Goal: Task Accomplishment & Management: Use online tool/utility

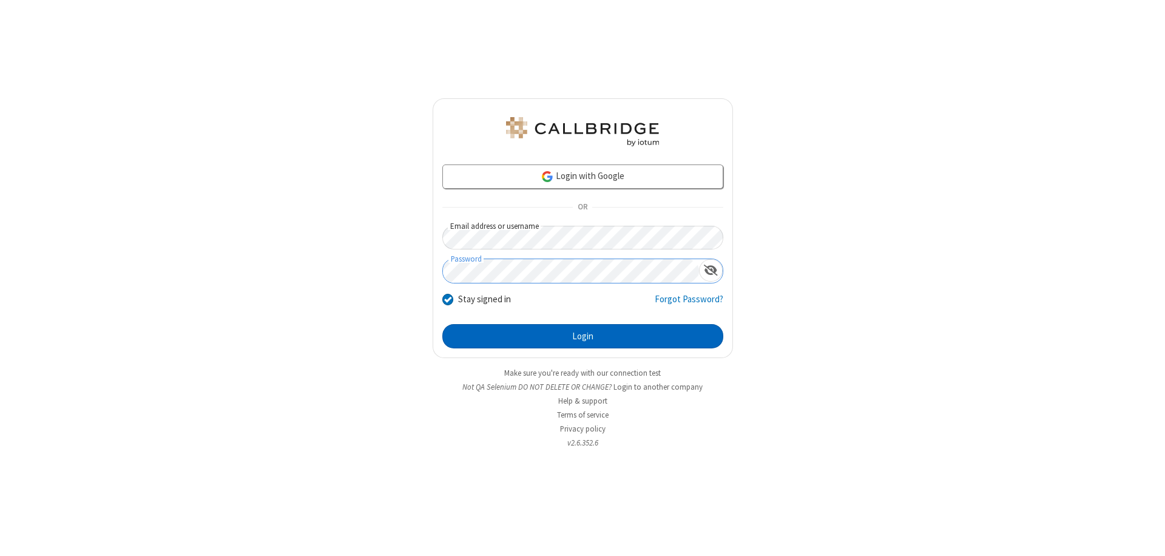
click at [583, 336] on button "Login" at bounding box center [582, 336] width 281 height 24
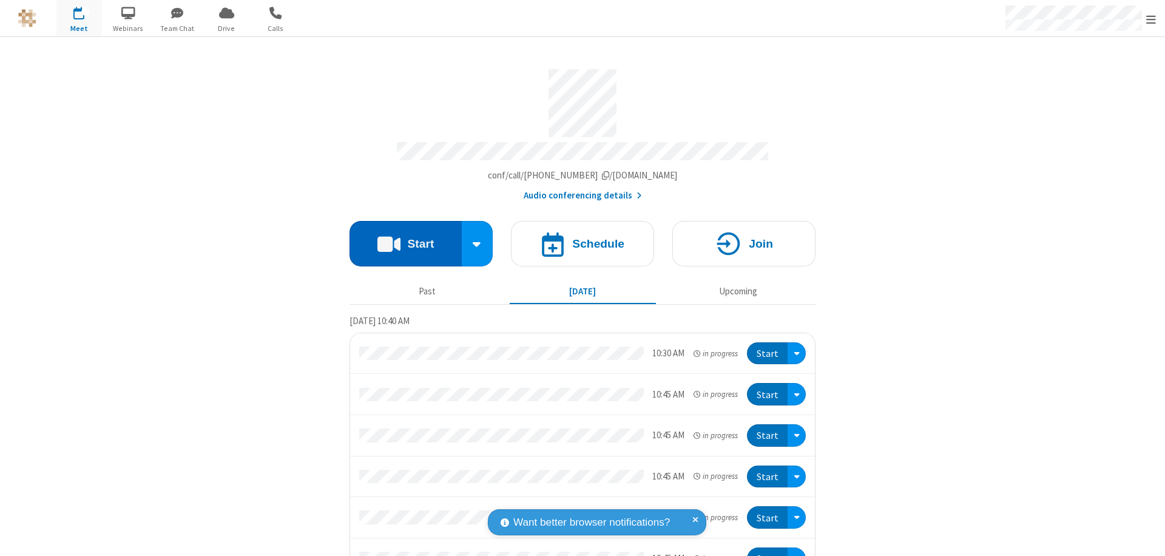
click at [400, 238] on button "Start" at bounding box center [406, 244] width 112 height 46
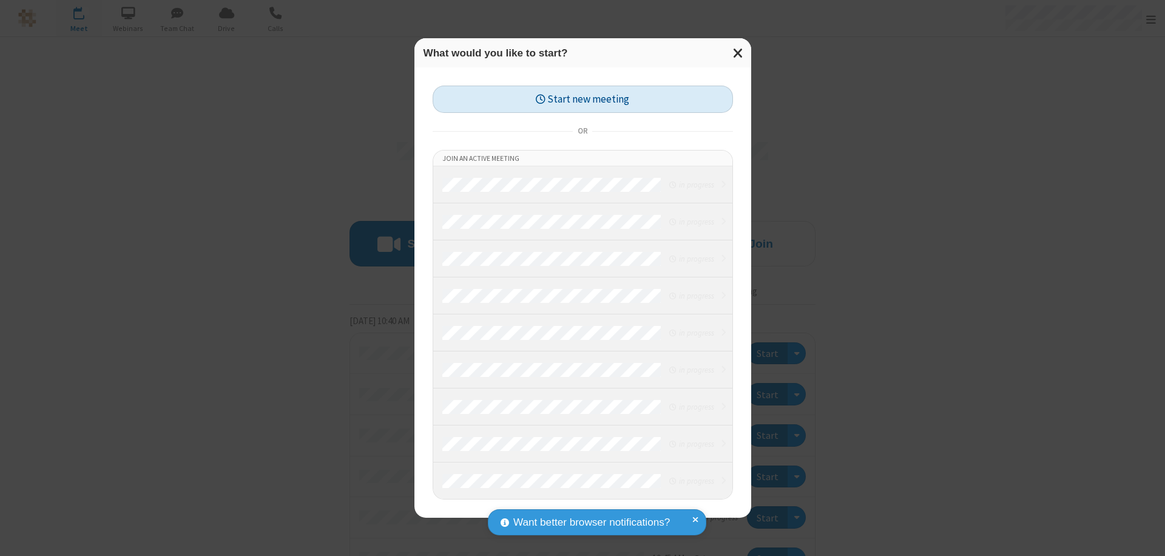
click at [583, 99] on button "Start new meeting" at bounding box center [583, 99] width 300 height 27
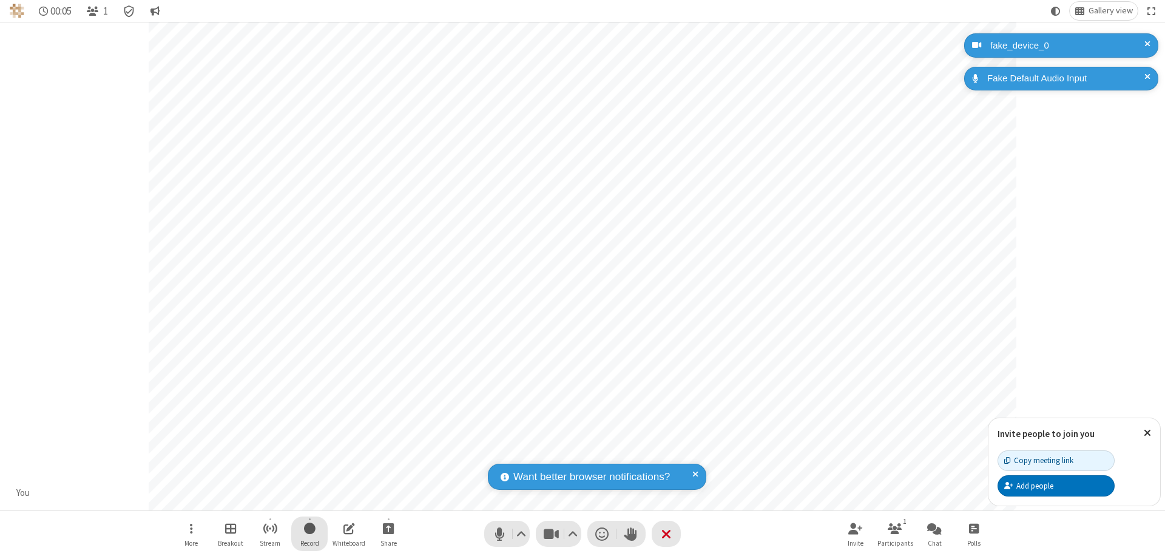
click at [309, 533] on span "Start recording" at bounding box center [310, 528] width 12 height 15
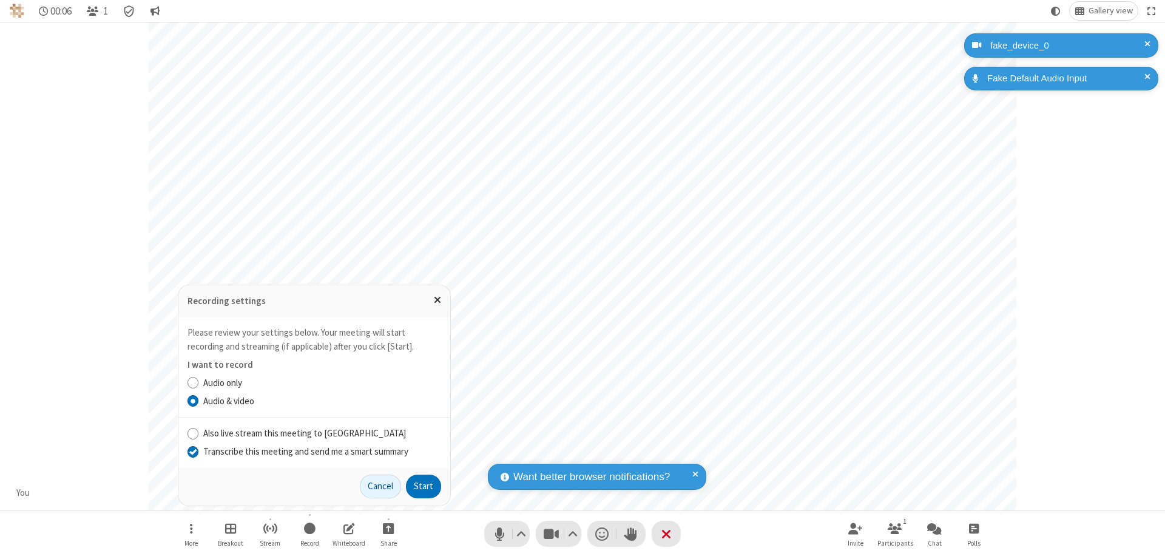
click at [192, 451] on input "Transcribe this meeting and send me a smart summary" at bounding box center [193, 451] width 12 height 13
click at [424, 486] on button "Start" at bounding box center [423, 487] width 35 height 24
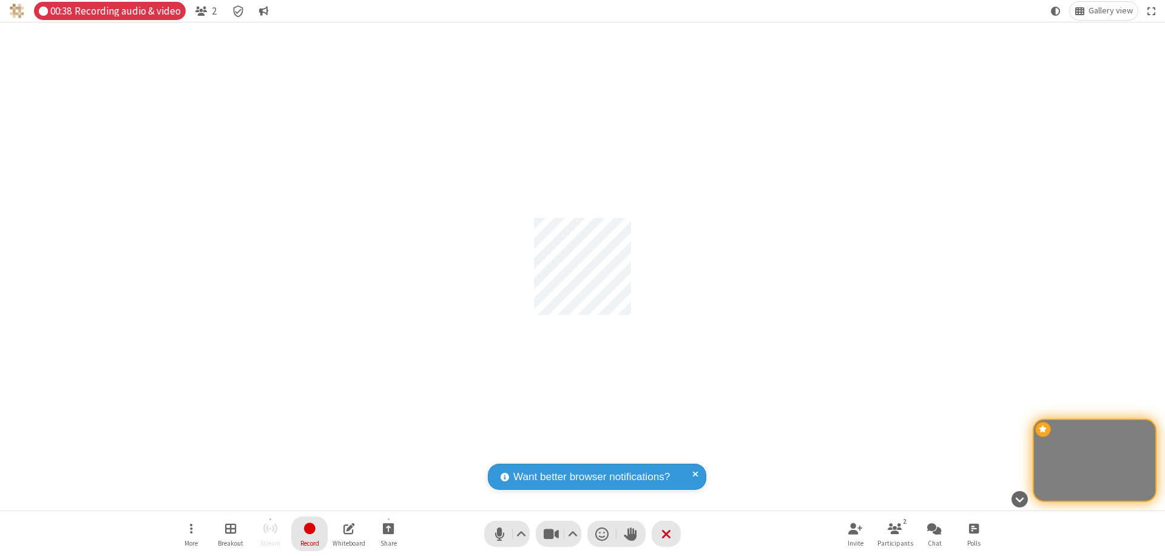
click at [309, 533] on span "Stop recording" at bounding box center [310, 528] width 14 height 15
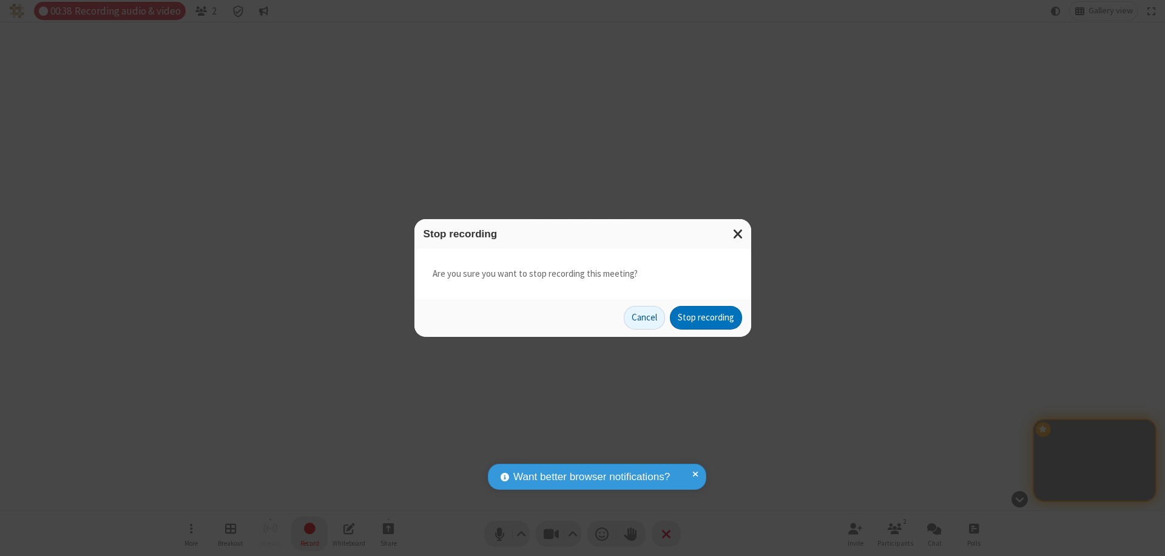
click at [706, 317] on button "Stop recording" at bounding box center [706, 318] width 72 height 24
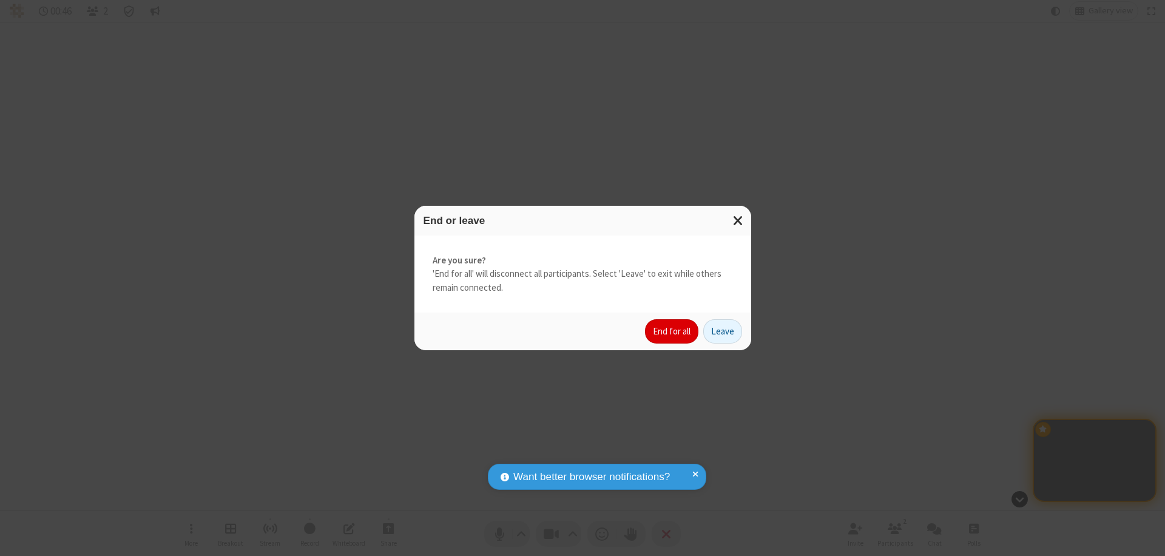
click at [672, 331] on button "End for all" at bounding box center [671, 331] width 53 height 24
